Goal: Information Seeking & Learning: Check status

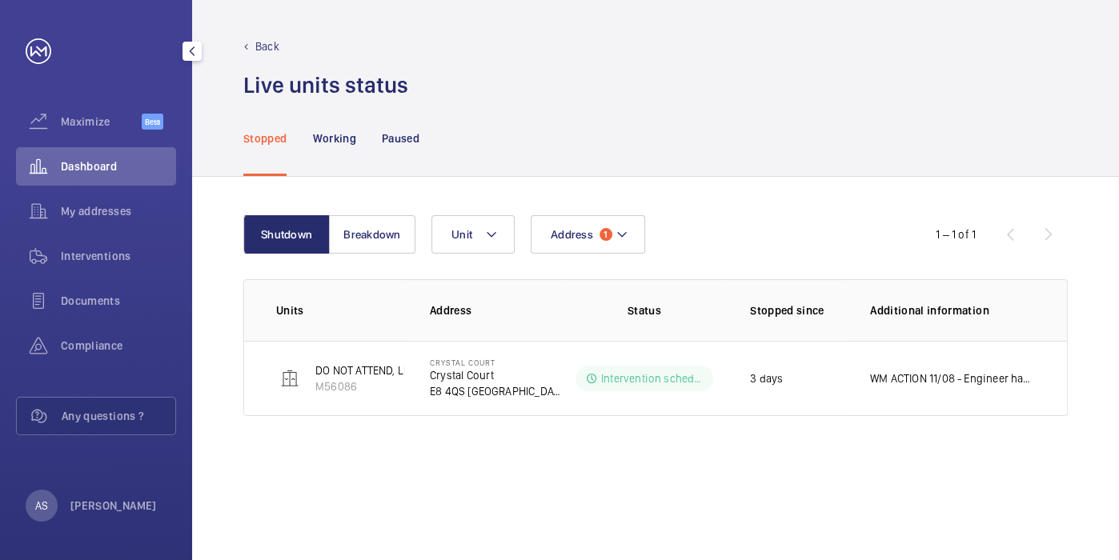
click at [126, 174] on span "Dashboard" at bounding box center [118, 166] width 115 height 16
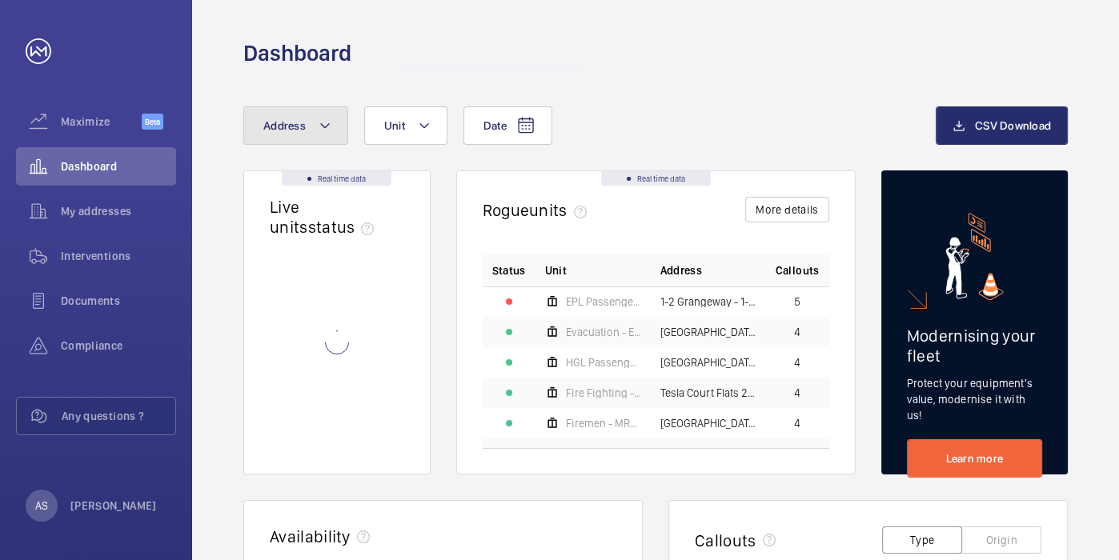
click at [299, 131] on span "Address" at bounding box center [284, 125] width 42 height 13
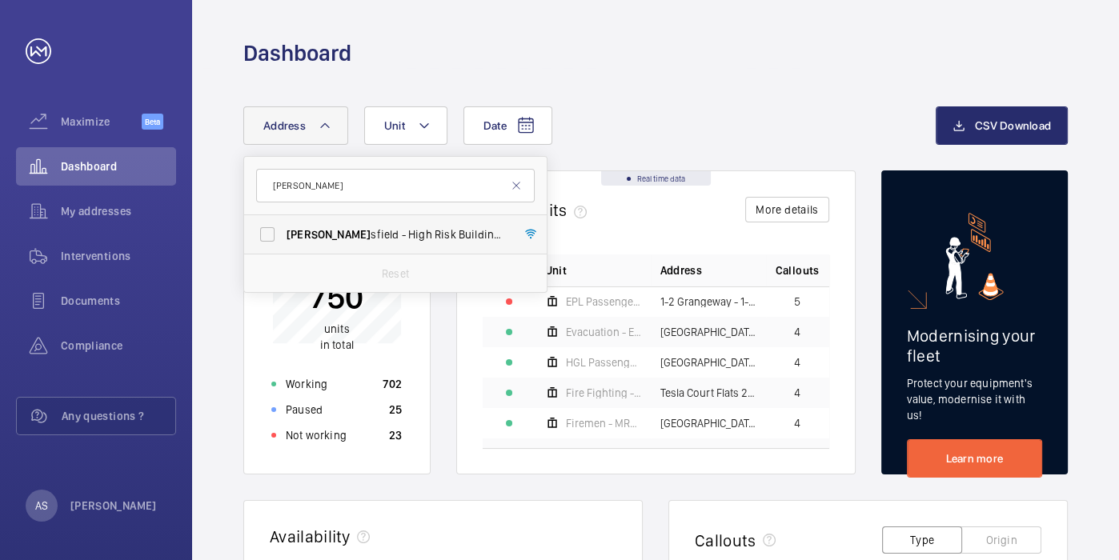
type input "[PERSON_NAME]"
click at [334, 222] on label "[PERSON_NAME] sfield - High Risk Building - [PERSON_NAME][GEOGRAPHIC_DATA]" at bounding box center [383, 234] width 279 height 38
click at [283, 222] on input "[PERSON_NAME] sfield - High Risk Building - [PERSON_NAME][GEOGRAPHIC_DATA]" at bounding box center [267, 234] width 32 height 32
checkbox input "true"
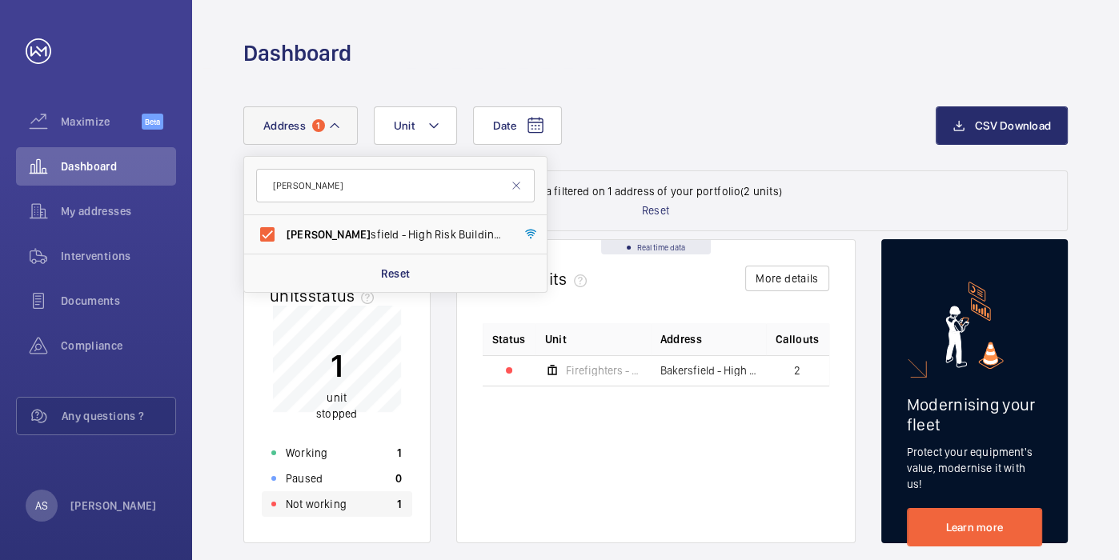
click at [328, 511] on p "Not working" at bounding box center [316, 504] width 61 height 16
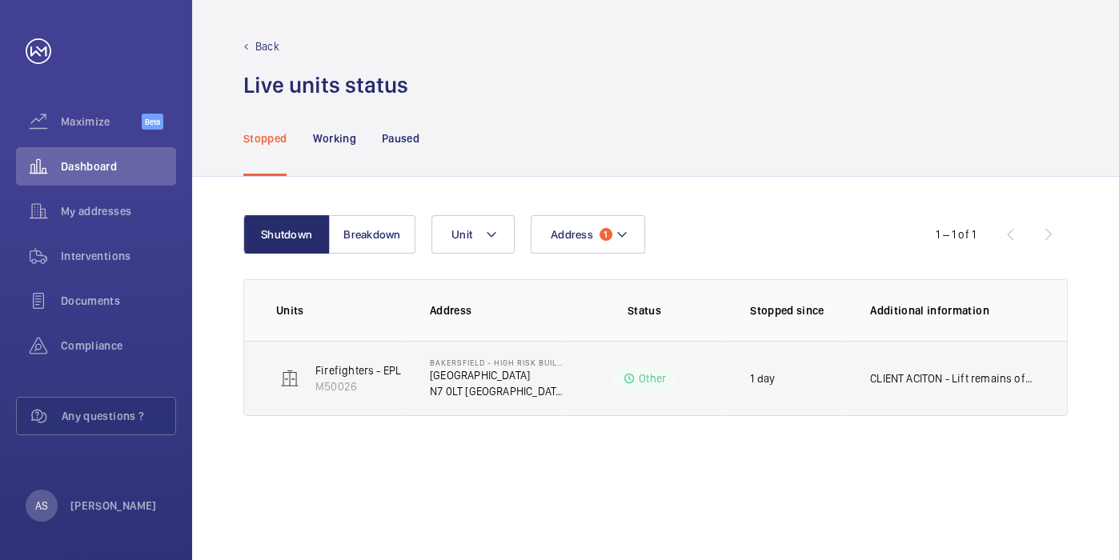
click at [887, 389] on td "CLIENT ACITON - Lift remains off until bird droppings are cleaned from ladder/m…" at bounding box center [955, 378] width 222 height 75
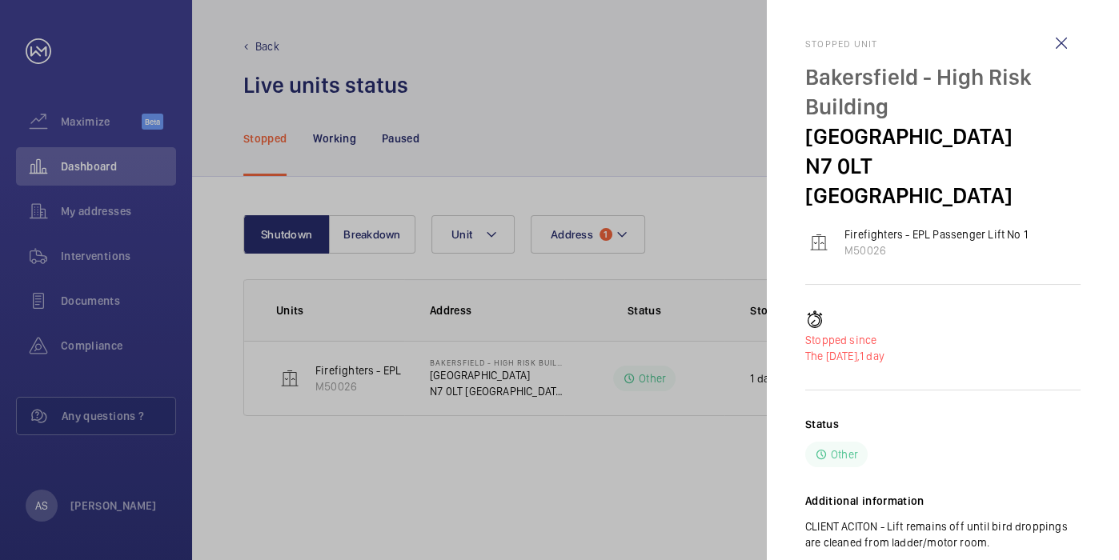
click at [676, 474] on div at bounding box center [559, 280] width 1119 height 560
